Goal: Task Accomplishment & Management: Complete application form

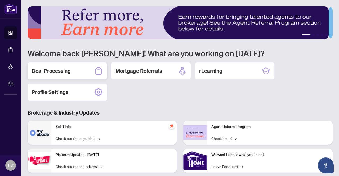
click at [64, 71] on h2 "Deal Processing" at bounding box center [51, 70] width 39 height 7
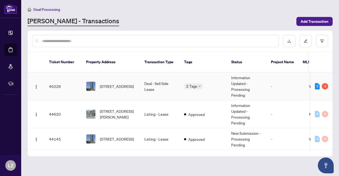
click at [299, 80] on td "-" at bounding box center [286, 87] width 38 height 28
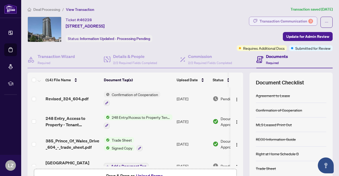
click at [282, 21] on div "Transaction Communication 3" at bounding box center [287, 21] width 54 height 8
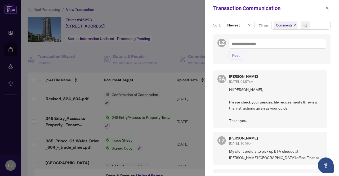
click at [181, 40] on div at bounding box center [169, 88] width 339 height 176
click at [179, 41] on div at bounding box center [169, 88] width 339 height 176
click at [330, 8] on button "button" at bounding box center [327, 8] width 7 height 6
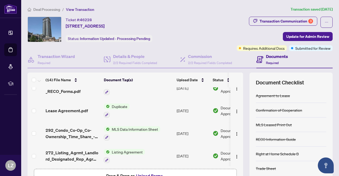
scroll to position [53, 0]
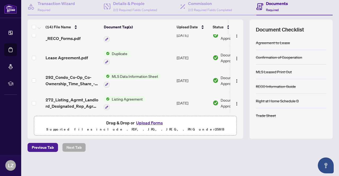
click at [148, 122] on button "Upload Forms" at bounding box center [150, 123] width 30 height 7
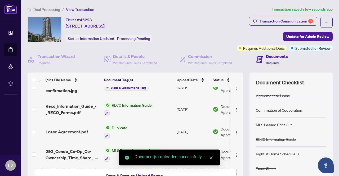
scroll to position [0, 0]
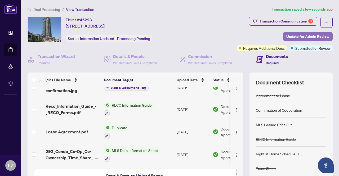
click at [301, 38] on span "Update for Admin Review" at bounding box center [308, 36] width 43 height 8
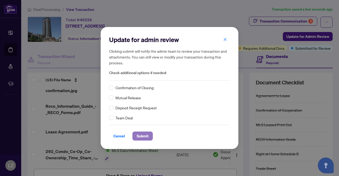
click at [142, 136] on span "Submit" at bounding box center [143, 136] width 12 height 8
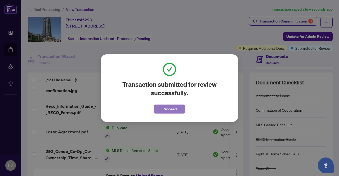
click at [179, 109] on button "Proceed" at bounding box center [170, 109] width 32 height 9
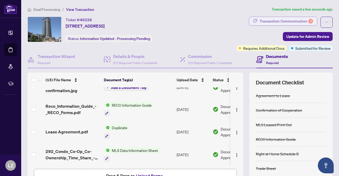
click at [284, 19] on div "Transaction Communication 3" at bounding box center [287, 21] width 54 height 8
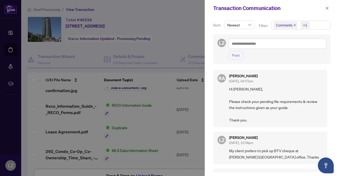
scroll to position [1, 0]
click at [329, 7] on icon "close" at bounding box center [328, 8] width 4 height 4
